Goal: Task Accomplishment & Management: Complete application form

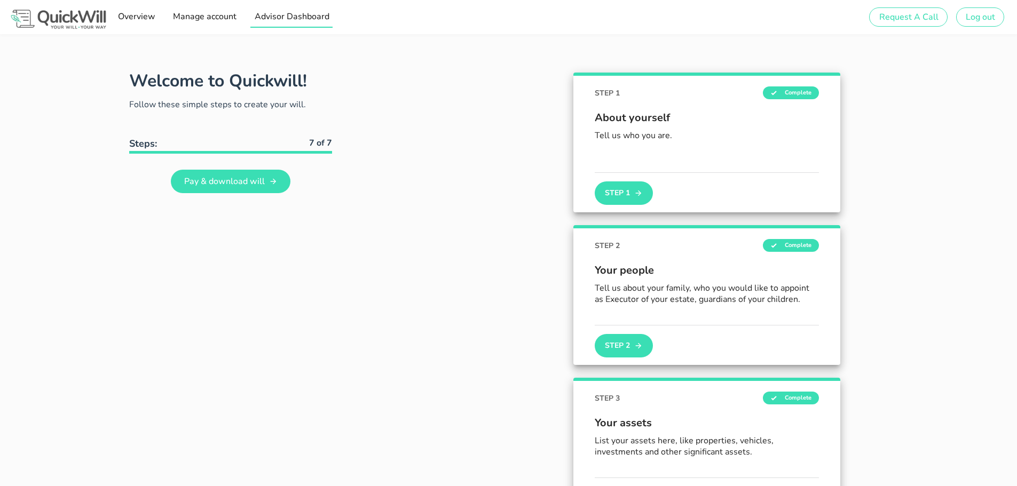
click at [278, 17] on span "Advisor Dashboard" at bounding box center [290, 17] width 75 height 12
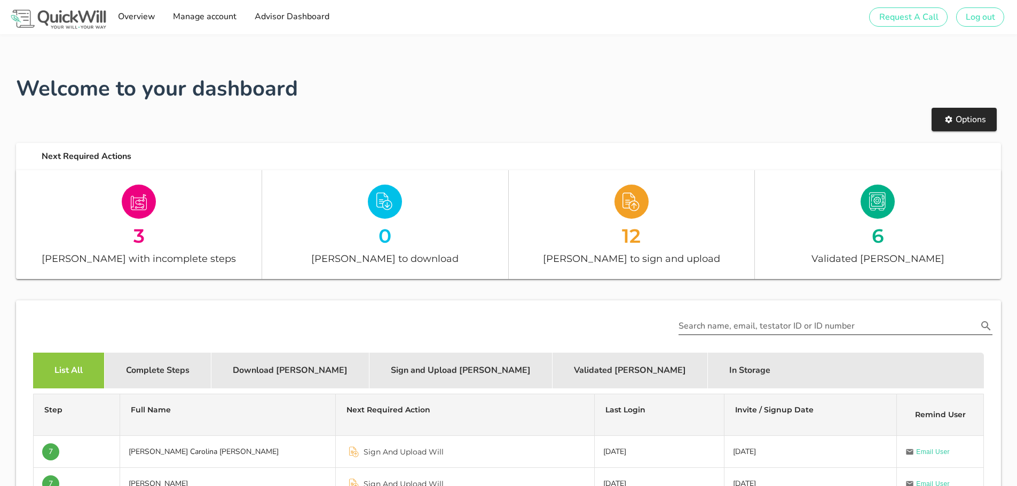
click at [714, 322] on input "Search name, email, testator ID or ID number" at bounding box center [827, 326] width 299 height 17
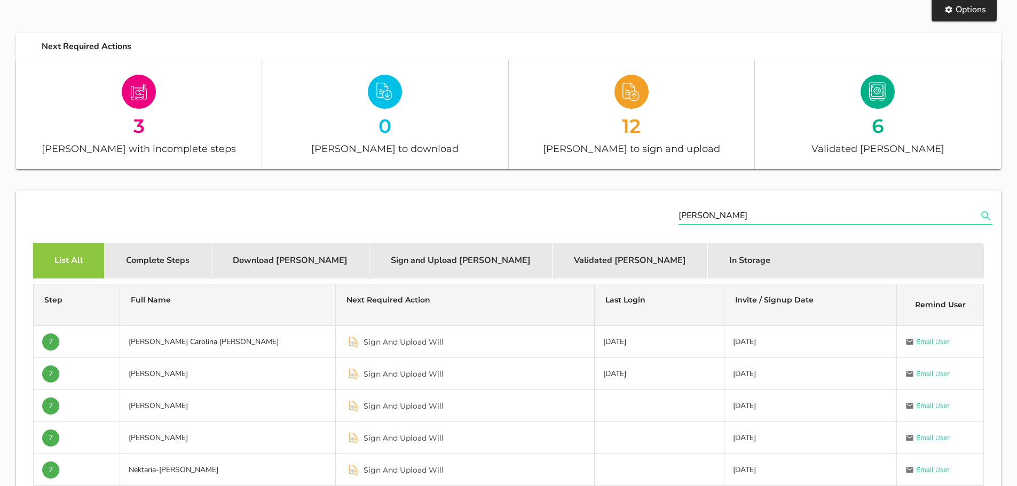
scroll to position [107, 0]
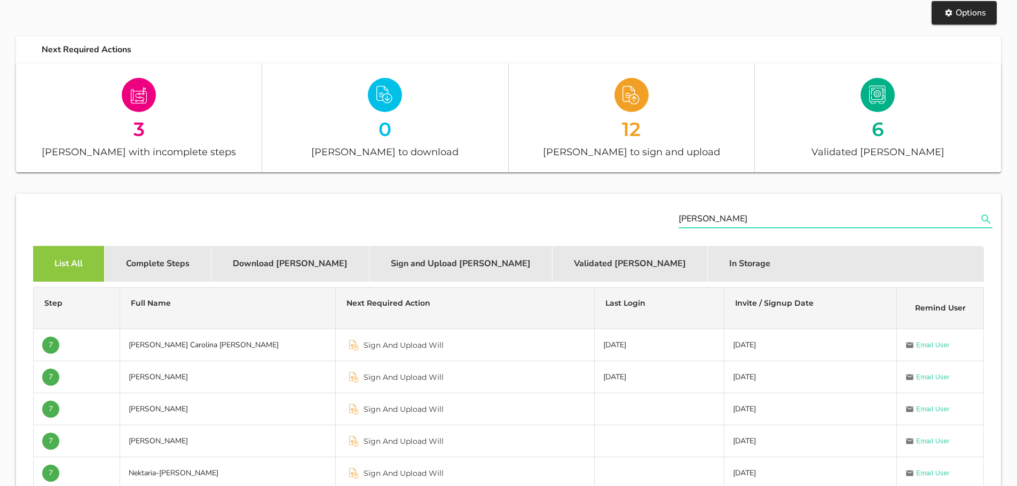
click at [986, 217] on icon "Search name, email, testator ID or ID number appended action" at bounding box center [985, 219] width 13 height 13
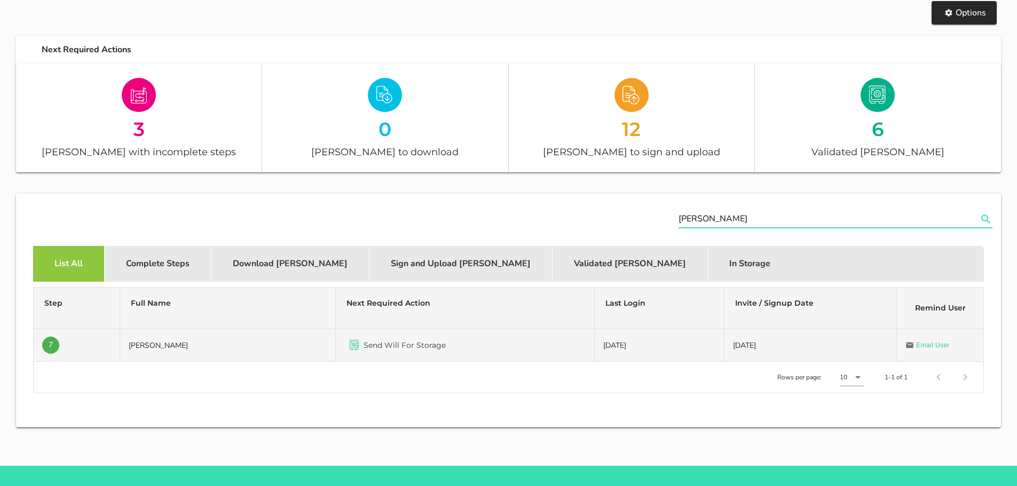
type input "[PERSON_NAME]"
click at [171, 345] on td "[PERSON_NAME]" at bounding box center [228, 345] width 216 height 32
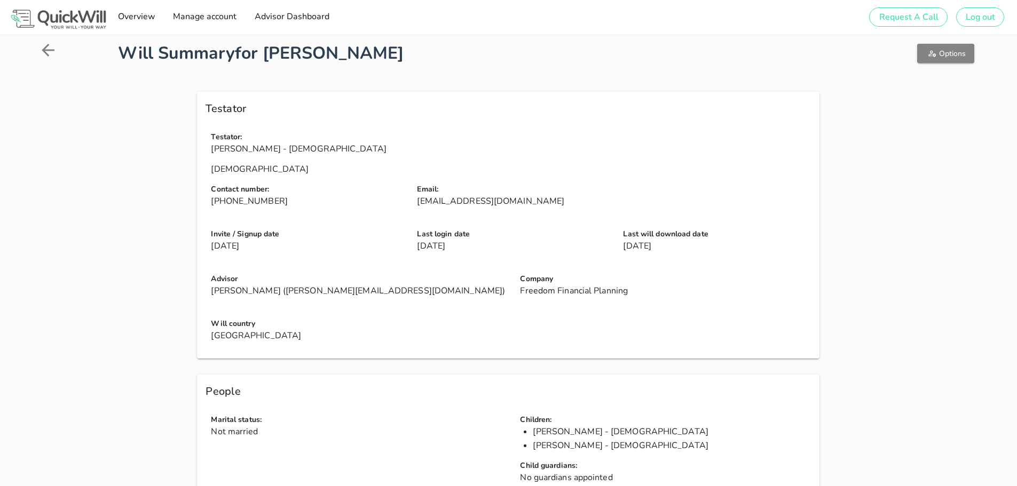
click at [952, 44] on button "Options" at bounding box center [945, 53] width 57 height 19
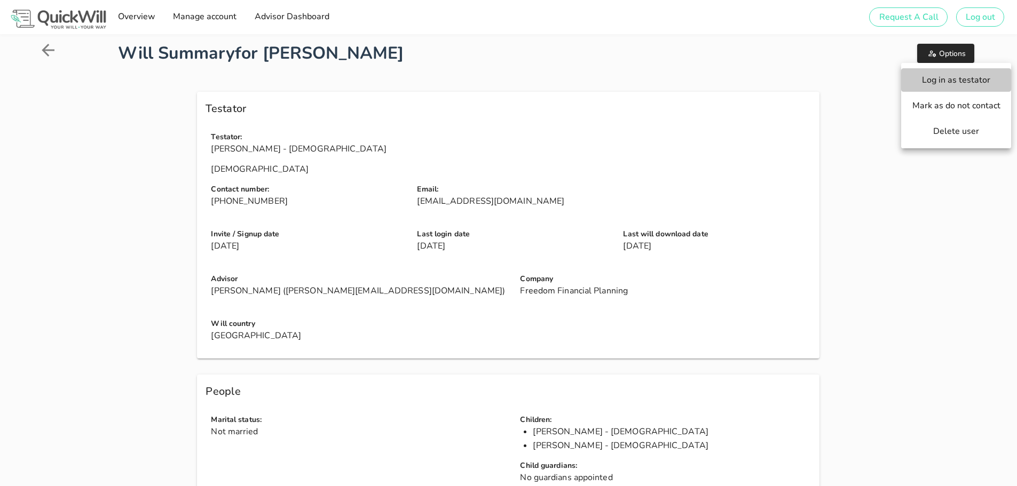
click at [948, 74] on span "Log in as testator" at bounding box center [955, 80] width 89 height 12
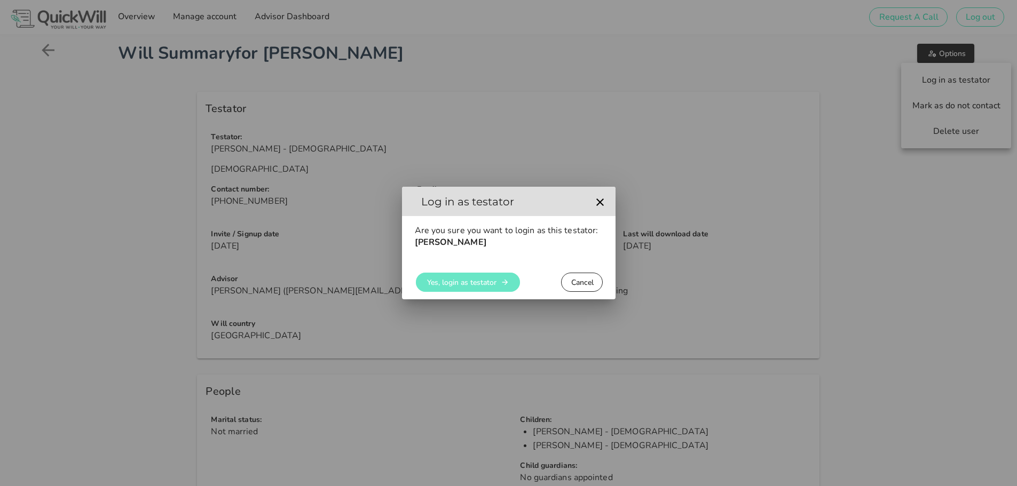
click at [452, 281] on span "Yes, login as testator" at bounding box center [461, 283] width 70 height 10
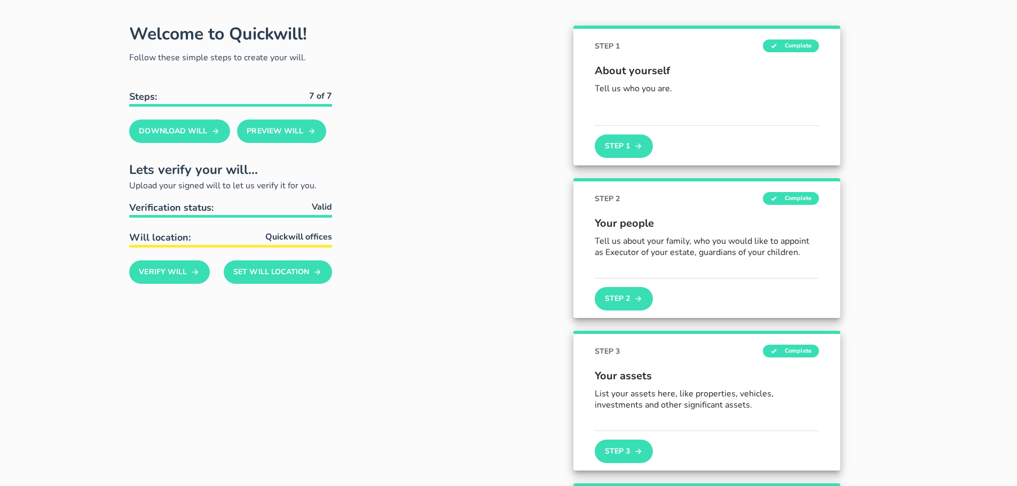
scroll to position [107, 0]
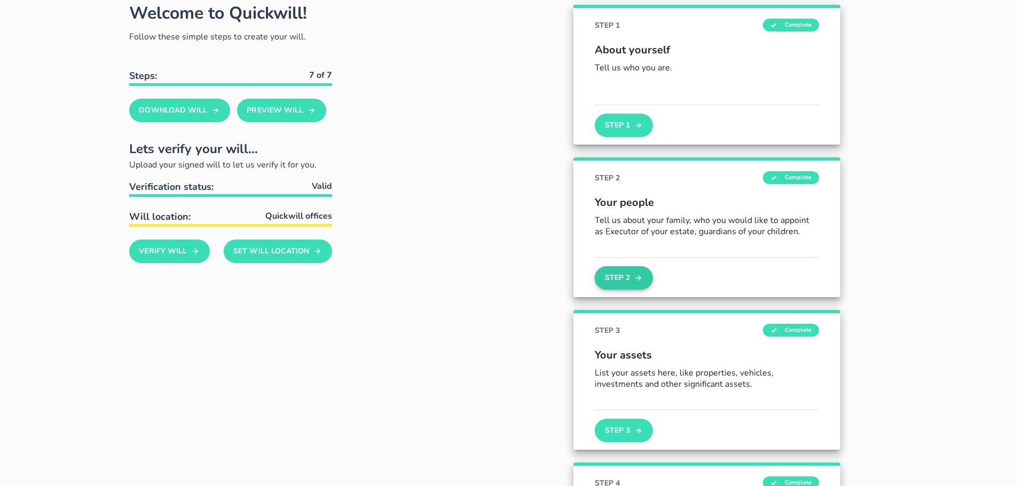
click at [620, 275] on button "Step 2" at bounding box center [624, 277] width 58 height 23
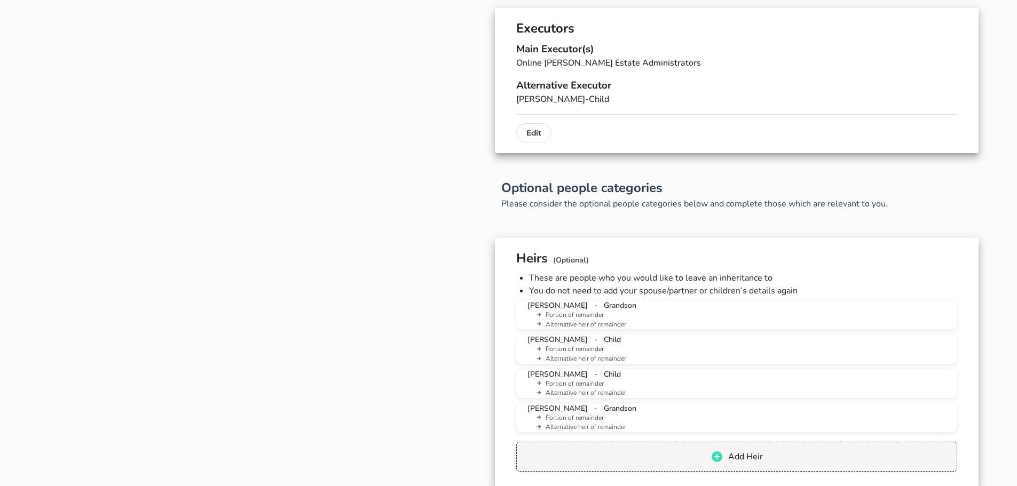
scroll to position [694, 0]
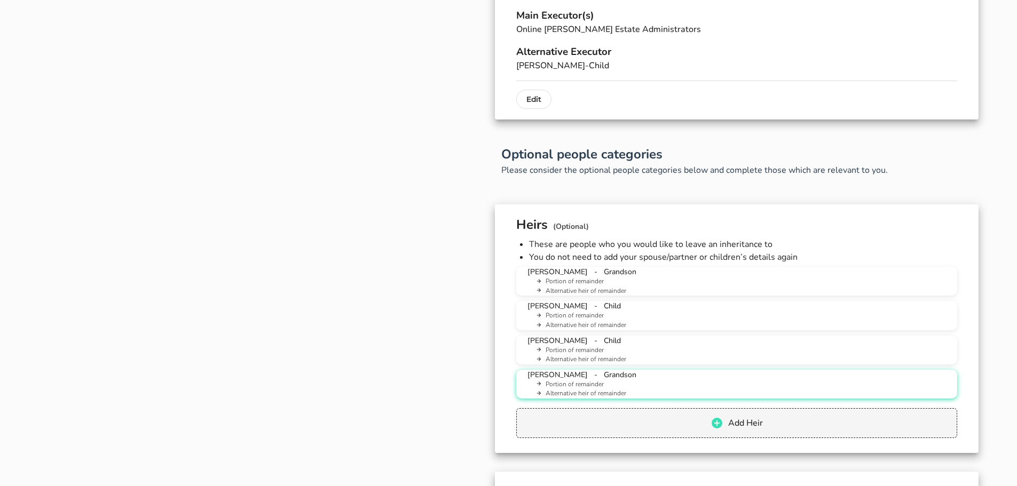
click at [556, 382] on li "Portion of remainder" at bounding box center [740, 385] width 415 height 10
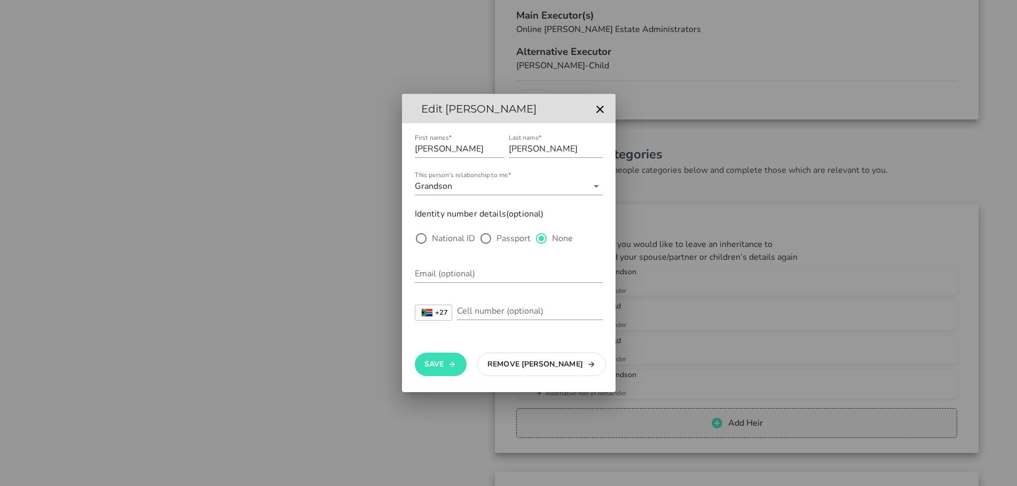
click at [768, 335] on div at bounding box center [508, 243] width 1017 height 486
click at [597, 106] on icon "button" at bounding box center [599, 109] width 13 height 13
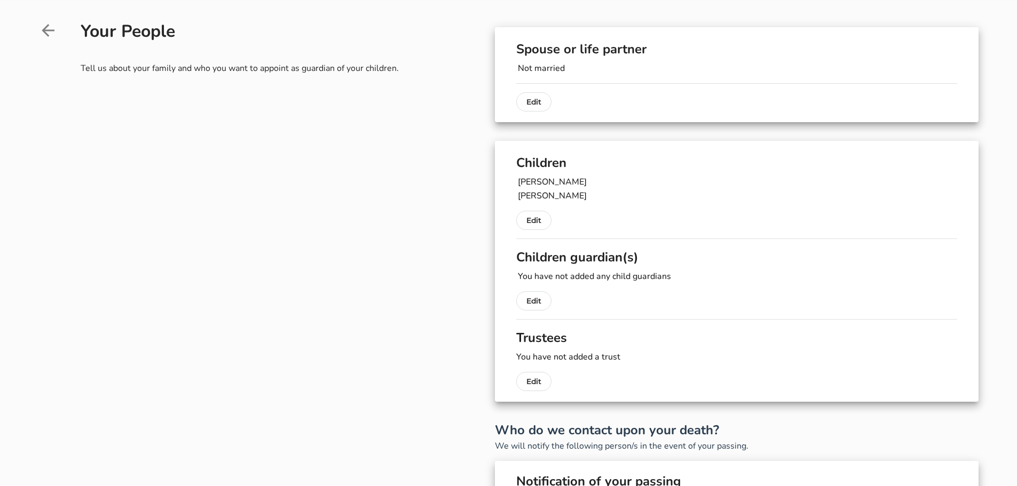
scroll to position [53, 0]
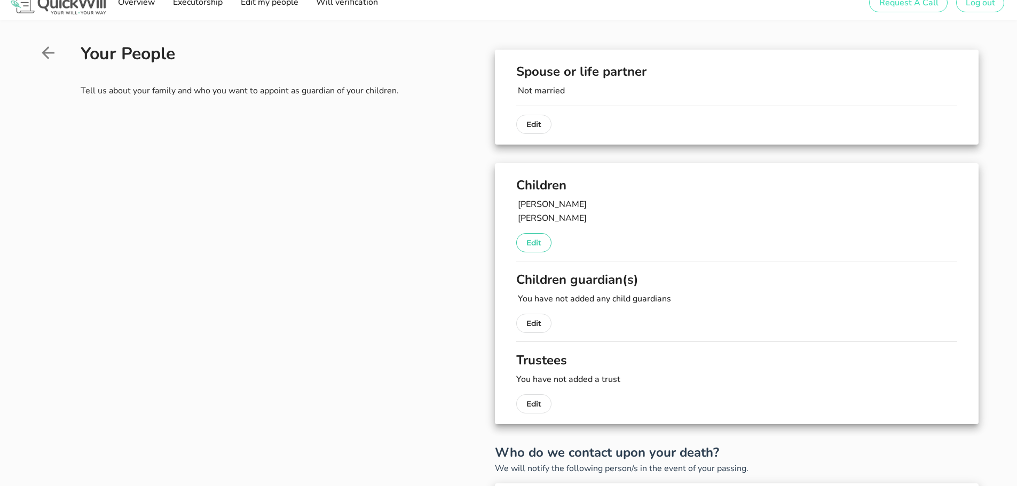
click at [539, 243] on p "Edit" at bounding box center [533, 242] width 15 height 13
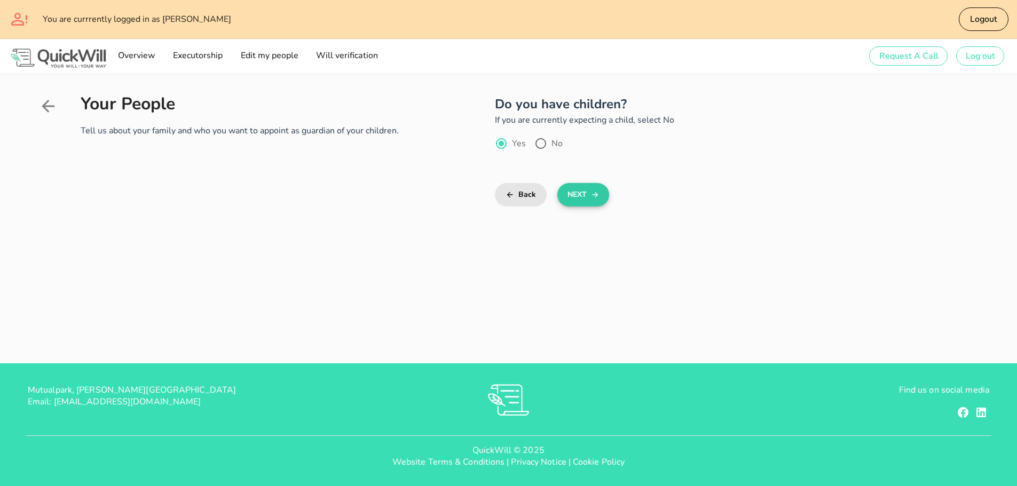
click at [582, 187] on button "Next" at bounding box center [583, 194] width 52 height 23
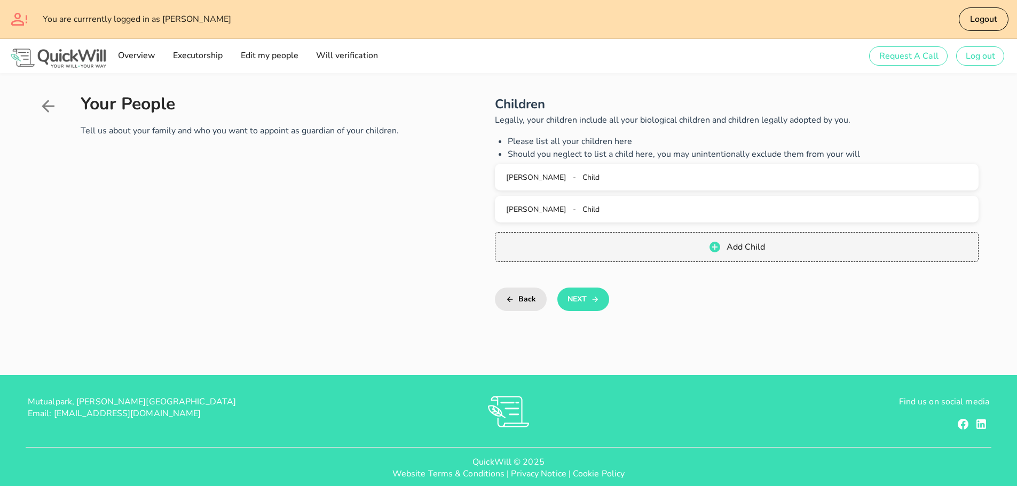
click at [50, 105] on icon at bounding box center [47, 106] width 19 height 19
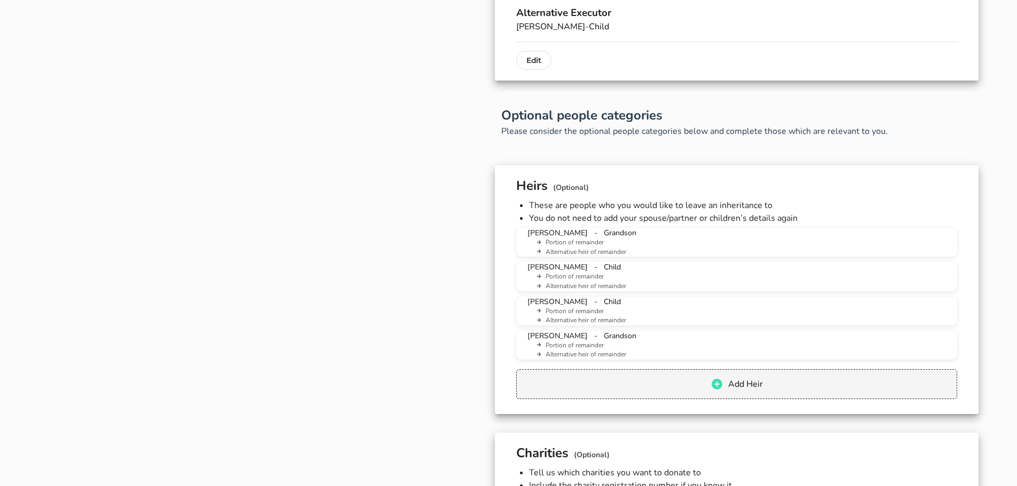
scroll to position [737, 0]
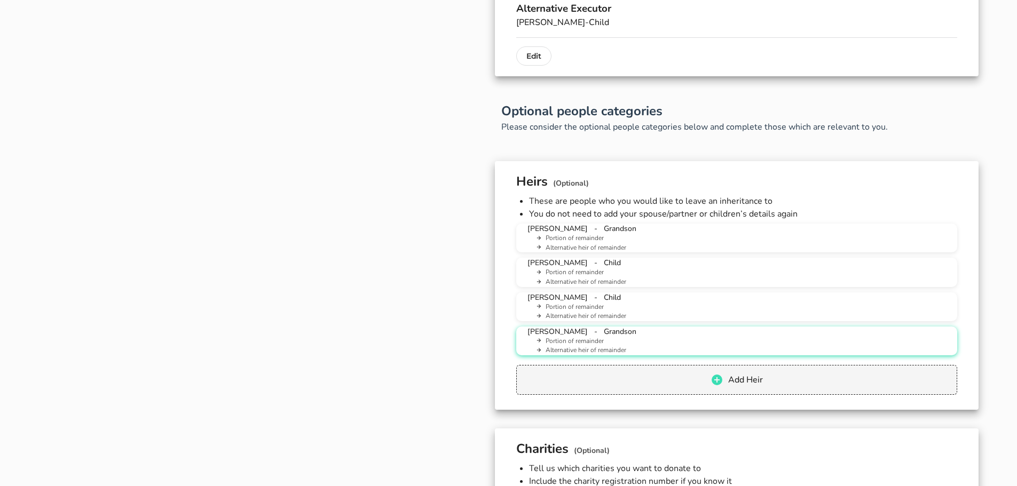
click at [559, 339] on li "Portion of remainder" at bounding box center [740, 342] width 415 height 10
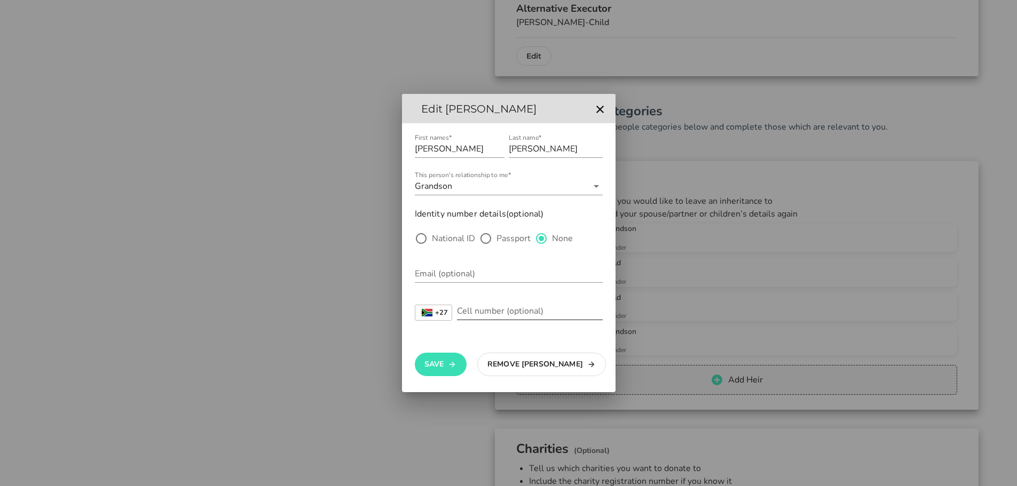
click at [505, 302] on div "+27 South Africa +27 United Kingdom +44 Afghanistan (‫افغانستان‬‎) +93 Albania …" at bounding box center [509, 313] width 188 height 35
click at [502, 312] on input "Cell number (optional)" at bounding box center [530, 311] width 146 height 17
paste input "+27834568444"
drag, startPoint x: 556, startPoint y: 310, endPoint x: 445, endPoint y: 308, distance: 111.0
click at [445, 308] on div "+27 South Africa +27 United Kingdom +44 Afghanistan (‫افغانستان‬‎) +93 Albania …" at bounding box center [509, 313] width 188 height 35
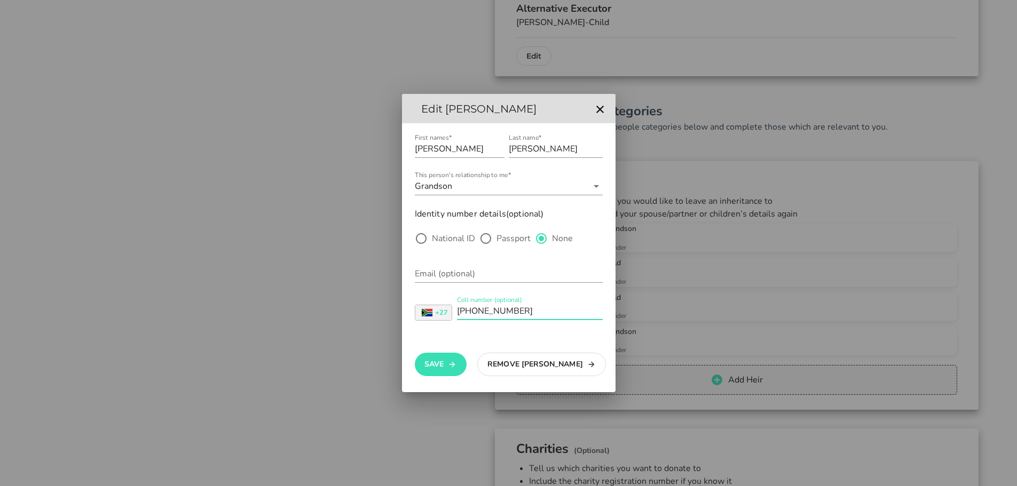
paste input "9875888"
type input "+27839875888"
click at [440, 367] on button "Save" at bounding box center [441, 364] width 52 height 23
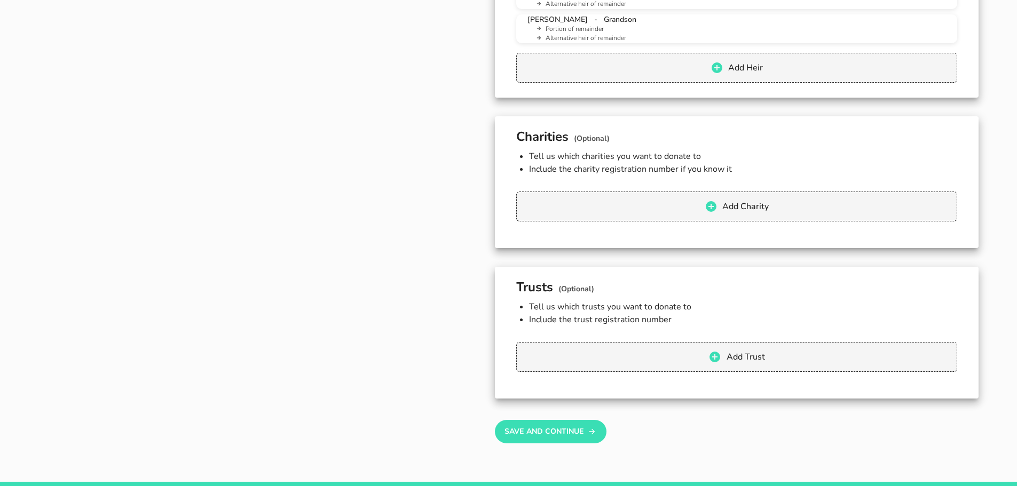
scroll to position [1168, 0]
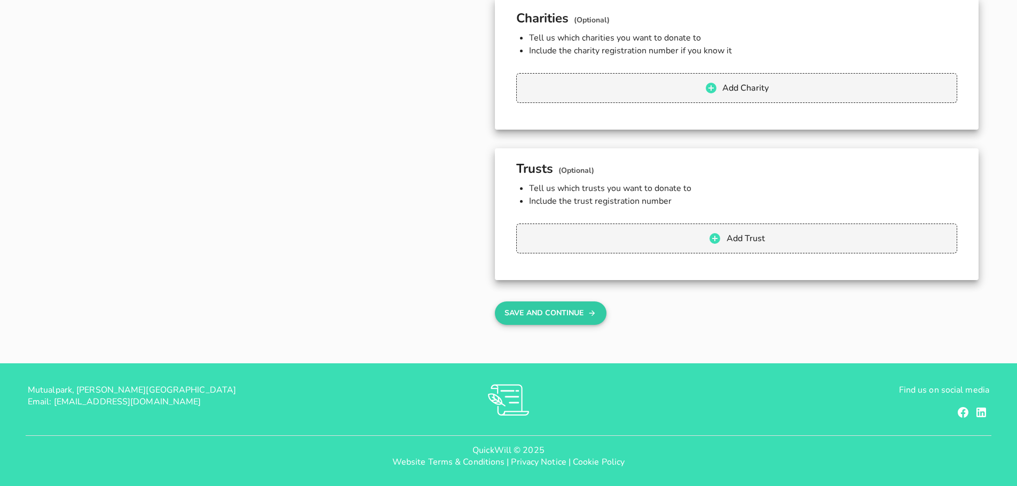
click at [525, 304] on button "Save And Continue" at bounding box center [551, 313] width 112 height 23
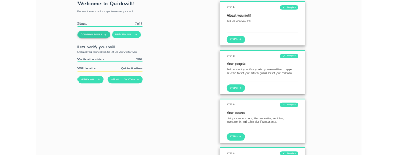
scroll to position [107, 0]
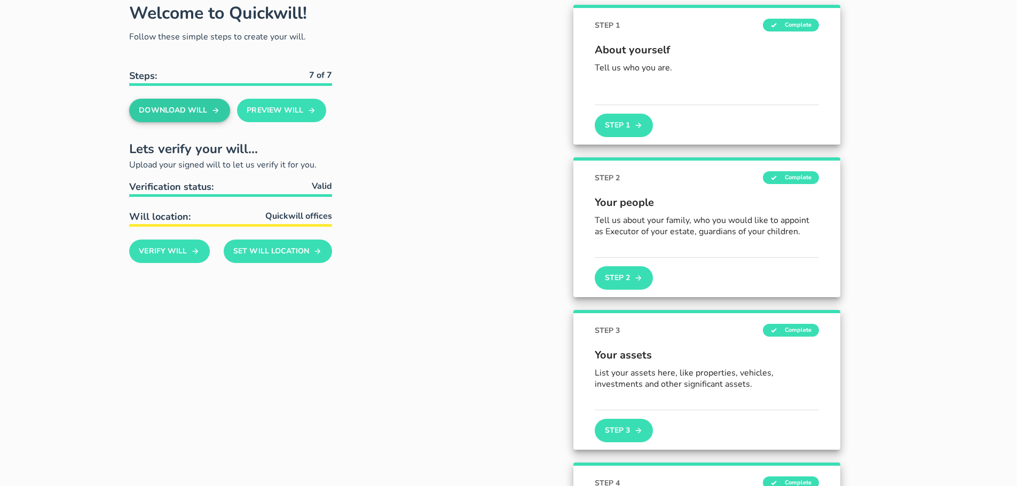
click at [163, 113] on button "Download Will" at bounding box center [179, 110] width 101 height 23
